Goal: Transaction & Acquisition: Book appointment/travel/reservation

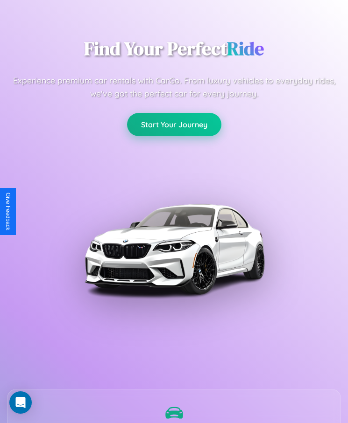
click at [174, 125] on button "Start Your Journey" at bounding box center [174, 124] width 94 height 23
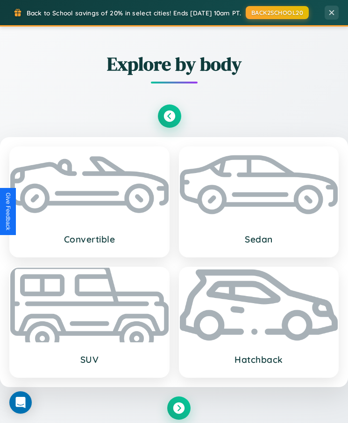
scroll to position [2546, 0]
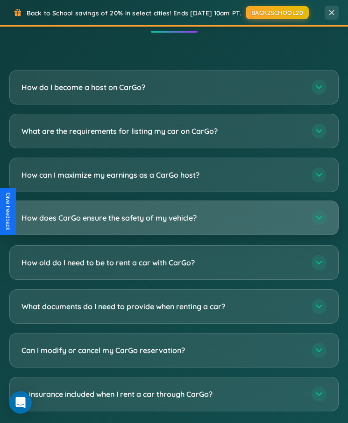
click at [174, 213] on h3 "How does CarGo ensure the safety of my vehicle?" at bounding box center [161, 218] width 280 height 10
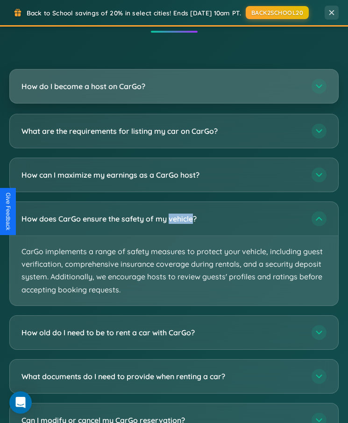
click at [174, 81] on h3 "How do I become a host on CarGo?" at bounding box center [161, 86] width 280 height 10
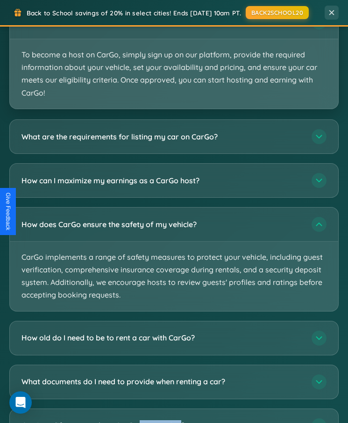
click at [174, 45] on p "To become a host on CarGo, simply sign up on our platform, provide the required…" at bounding box center [174, 74] width 328 height 70
click at [174, 44] on p "To become a host on CarGo, simply sign up on our platform, provide the required…" at bounding box center [174, 74] width 328 height 70
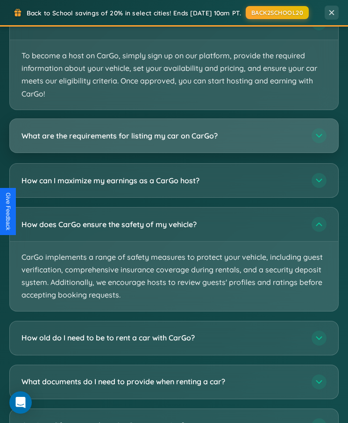
click at [174, 131] on h3 "What are the requirements for listing my car on CarGo?" at bounding box center [161, 136] width 280 height 10
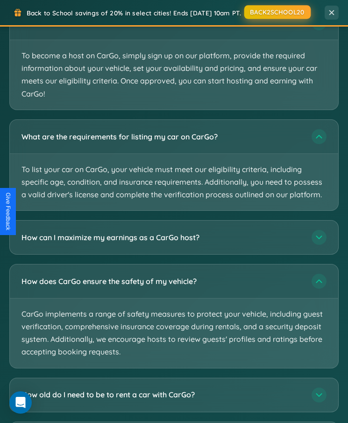
click at [275, 13] on button "BACK2SCHOOL20" at bounding box center [277, 12] width 66 height 14
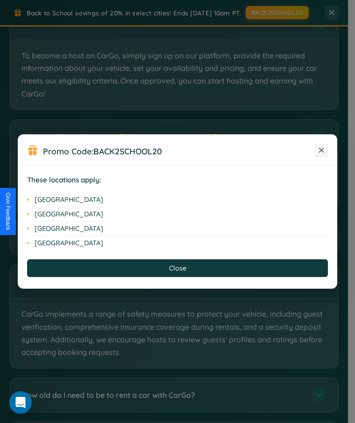
click at [321, 151] on icon at bounding box center [321, 150] width 5 height 5
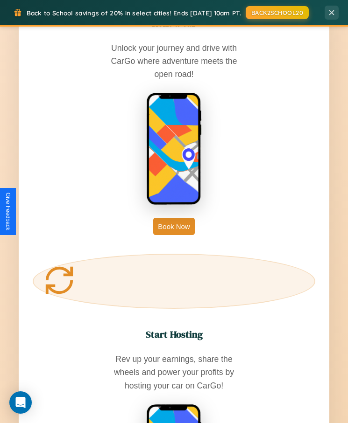
scroll to position [1888, 0]
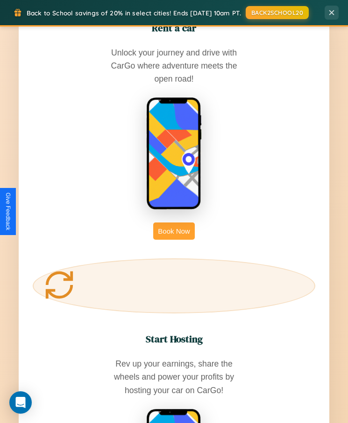
click at [174, 223] on button "Book Now" at bounding box center [173, 231] width 41 height 17
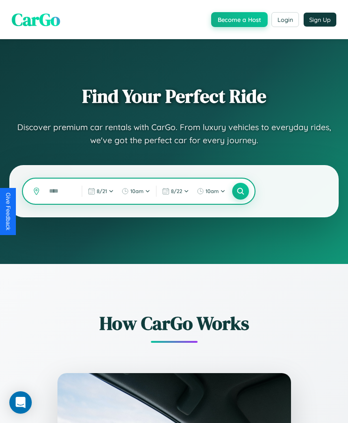
click at [59, 192] on input "text" at bounding box center [59, 191] width 31 height 16
type input "*****"
click at [240, 192] on icon at bounding box center [240, 191] width 9 height 9
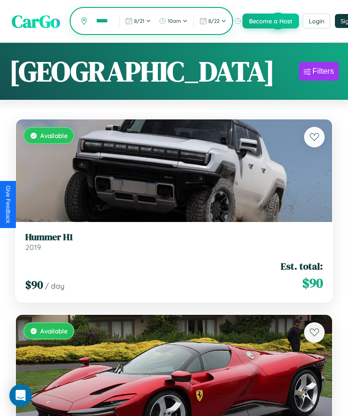
scroll to position [0, 8]
type input "******"
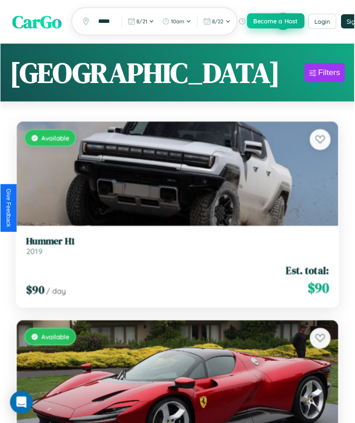
scroll to position [0, 0]
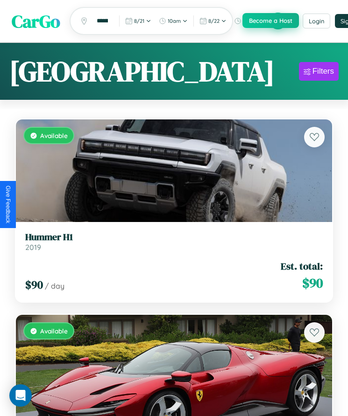
click at [278, 21] on button "Become a Host" at bounding box center [270, 20] width 56 height 15
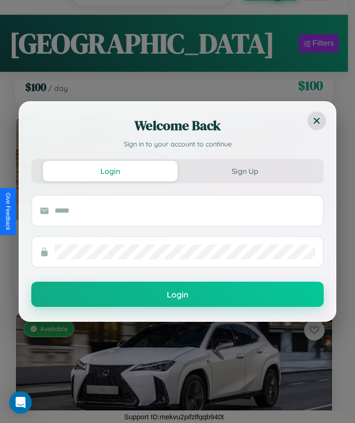
scroll to position [12448, 0]
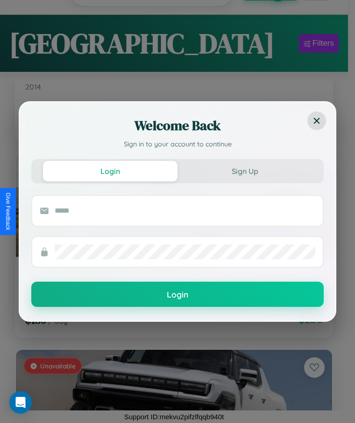
click at [170, 277] on form "Login" at bounding box center [177, 251] width 292 height 112
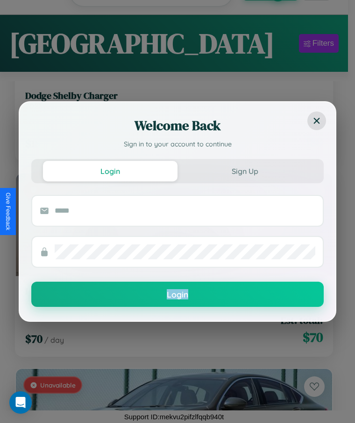
scroll to position [12644, 0]
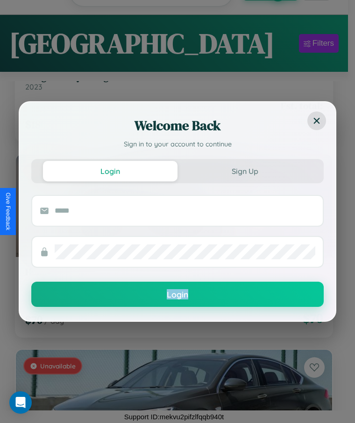
click at [170, 277] on form "Login" at bounding box center [177, 251] width 292 height 112
